Goal: Check status: Check status

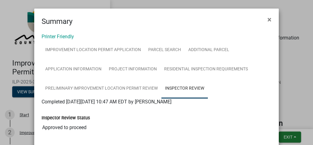
click at [295, 24] on ngb-modal-window "Summary × Printer Friendly Improvement Location Permit Application Parcel searc…" at bounding box center [156, 72] width 313 height 145
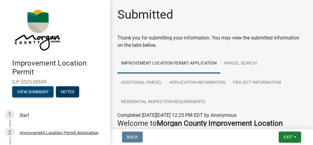
click at [37, 94] on button "View Summary" at bounding box center [32, 91] width 41 height 11
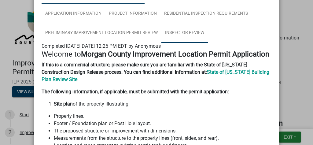
scroll to position [49, 0]
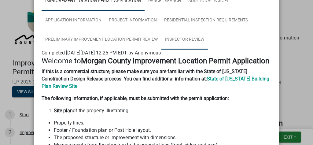
click at [179, 39] on link "Inspector Review" at bounding box center [185, 40] width 47 height 20
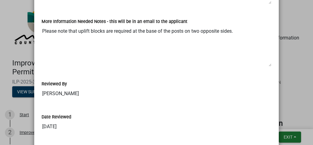
scroll to position [160, 0]
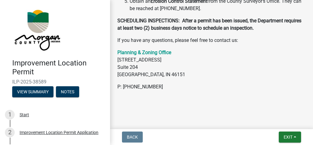
scroll to position [398, 0]
click at [51, 91] on button "View Summary" at bounding box center [32, 91] width 41 height 11
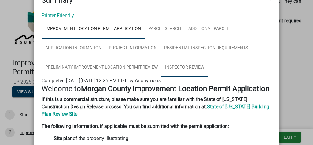
scroll to position [0, 0]
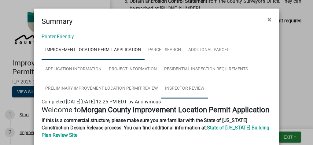
click at [183, 89] on link "Inspector Review" at bounding box center [185, 89] width 47 height 20
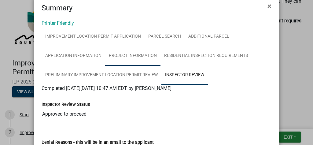
scroll to position [62, 0]
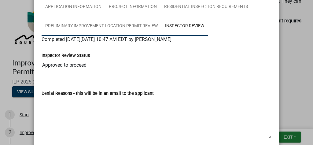
click at [138, 27] on link "Preliminary Improvement Location Permit Review" at bounding box center [102, 27] width 120 height 20
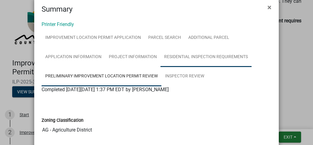
scroll to position [0, 0]
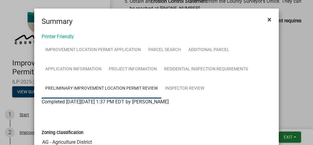
click at [272, 19] on button "×" at bounding box center [270, 19] width 14 height 17
